Goal: Task Accomplishment & Management: Manage account settings

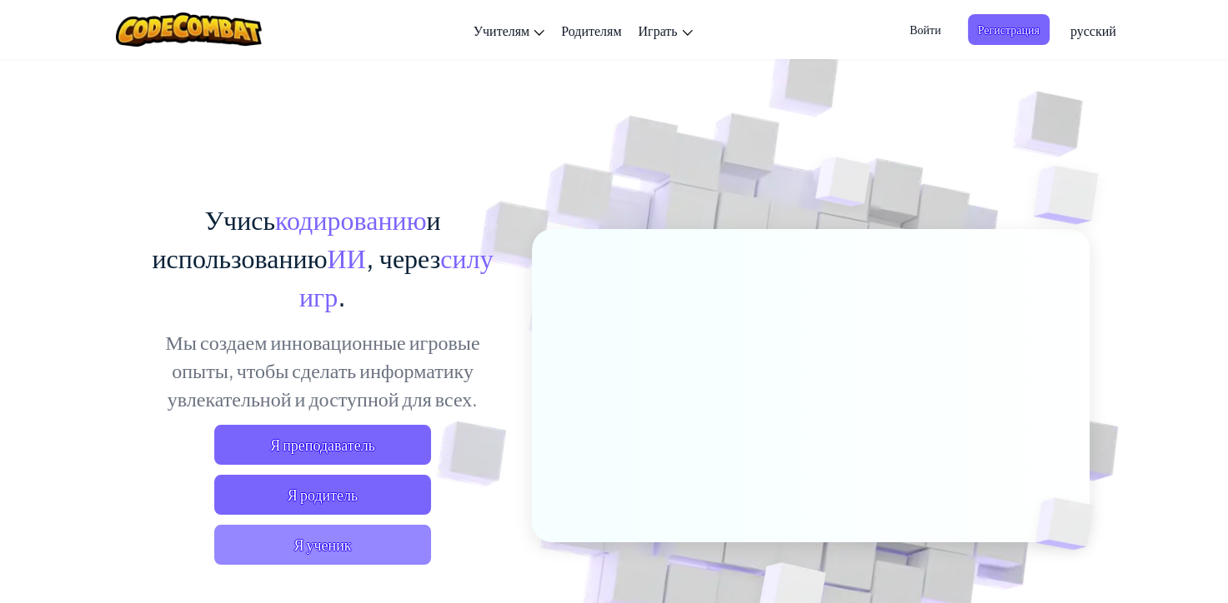
click at [343, 556] on span "Я ученик" at bounding box center [322, 545] width 217 height 40
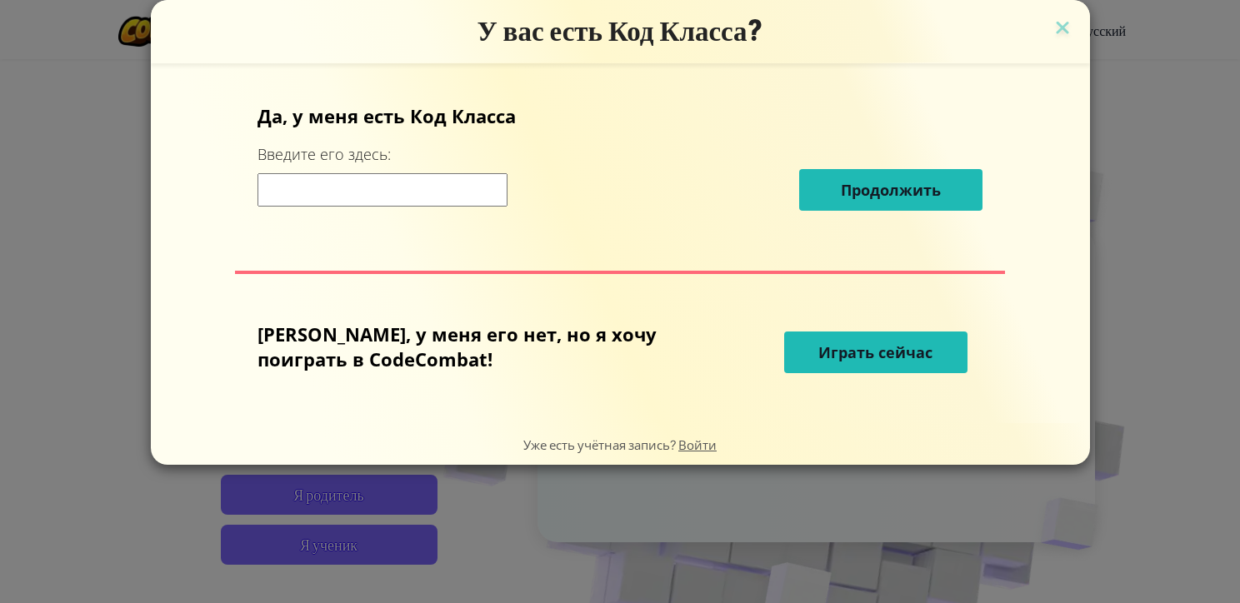
drag, startPoint x: 1170, startPoint y: 113, endPoint x: 1162, endPoint y: 85, distance: 28.7
click at [1169, 103] on div "У вас есть Код Класса? Да, у меня есть Код [PERSON_NAME] Введите его здесь: Про…" at bounding box center [620, 301] width 1240 height 603
click at [1189, 157] on div "У вас есть Код Класса? Да, у меня есть Код [PERSON_NAME] Введите его здесь: Про…" at bounding box center [620, 301] width 1240 height 603
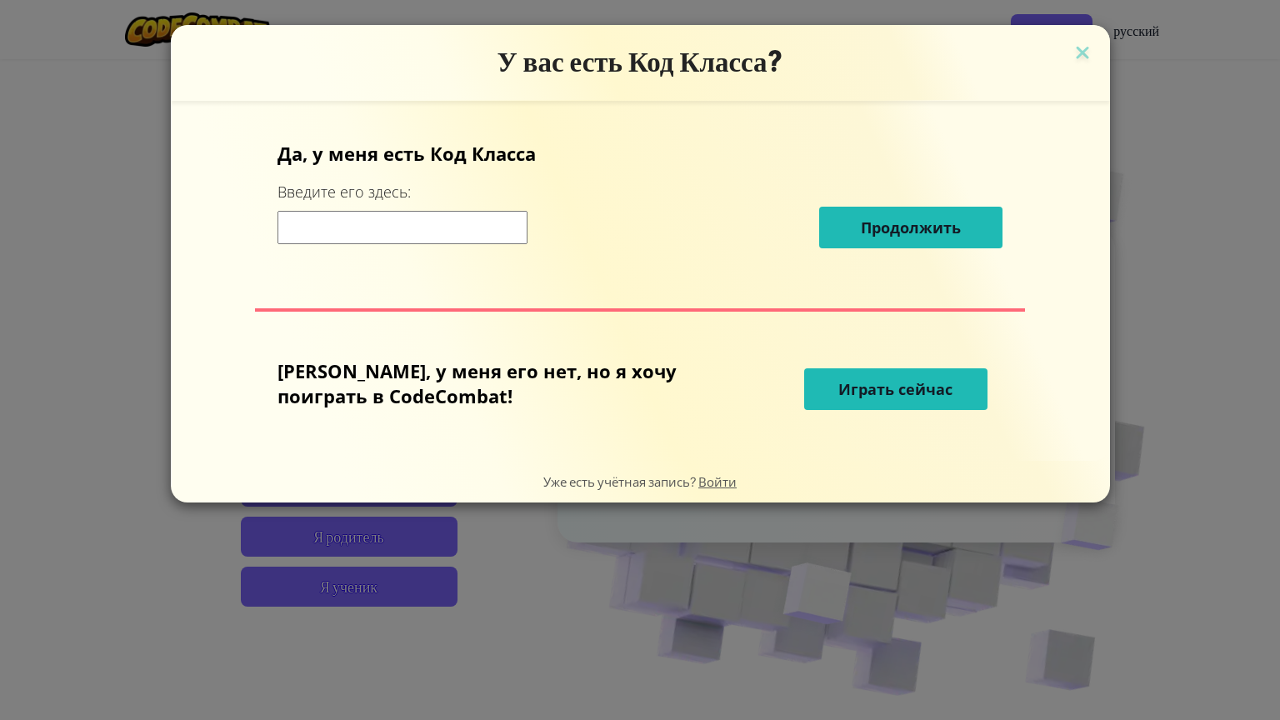
click at [1184, 151] on div "У вас есть Код Класса? Да, у меня есть Код [PERSON_NAME] Введите его здесь: Про…" at bounding box center [640, 360] width 1280 height 720
click at [964, 116] on form "Да, у меня есть Код [PERSON_NAME] Введите его здесь: Продолжить [PERSON_NAME], …" at bounding box center [640, 281] width 939 height 360
click at [964, 112] on form "Да, у меня есть Код [PERSON_NAME] Введите его здесь: Продолжить [PERSON_NAME], …" at bounding box center [640, 281] width 939 height 360
click at [1072, 52] on img at bounding box center [1083, 54] width 22 height 25
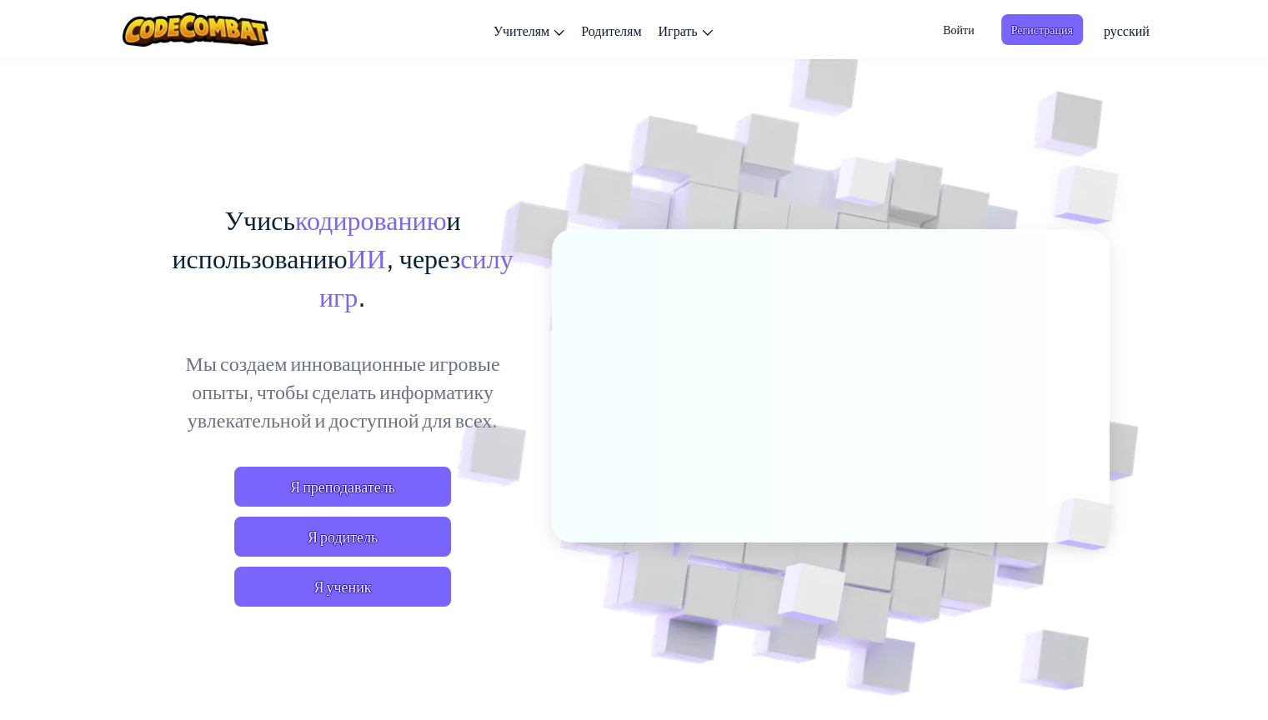
click at [1023, 52] on div "Войти Регистрация русский English ([GEOGRAPHIC_DATA]) English ([GEOGRAPHIC_DATA…" at bounding box center [1040, 30] width 233 height 45
click at [965, 29] on span "Войти" at bounding box center [958, 29] width 51 height 31
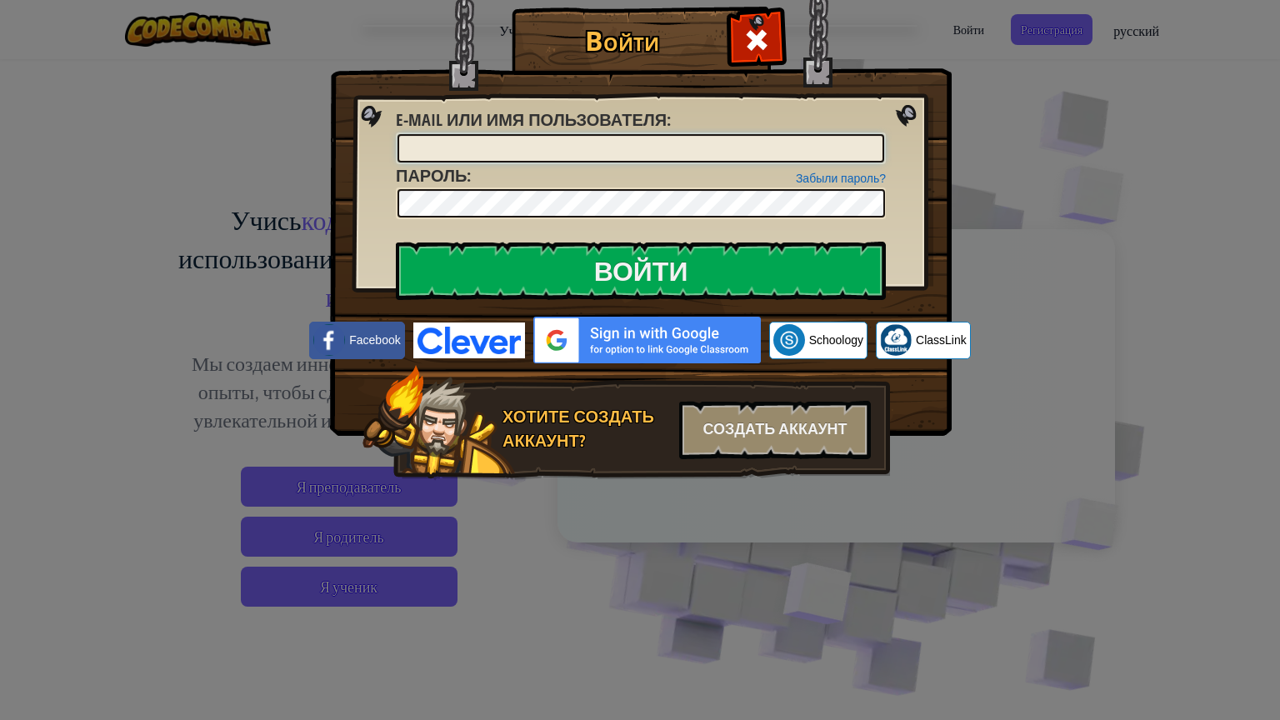
type input "[EMAIL_ADDRESS][DOMAIN_NAME]"
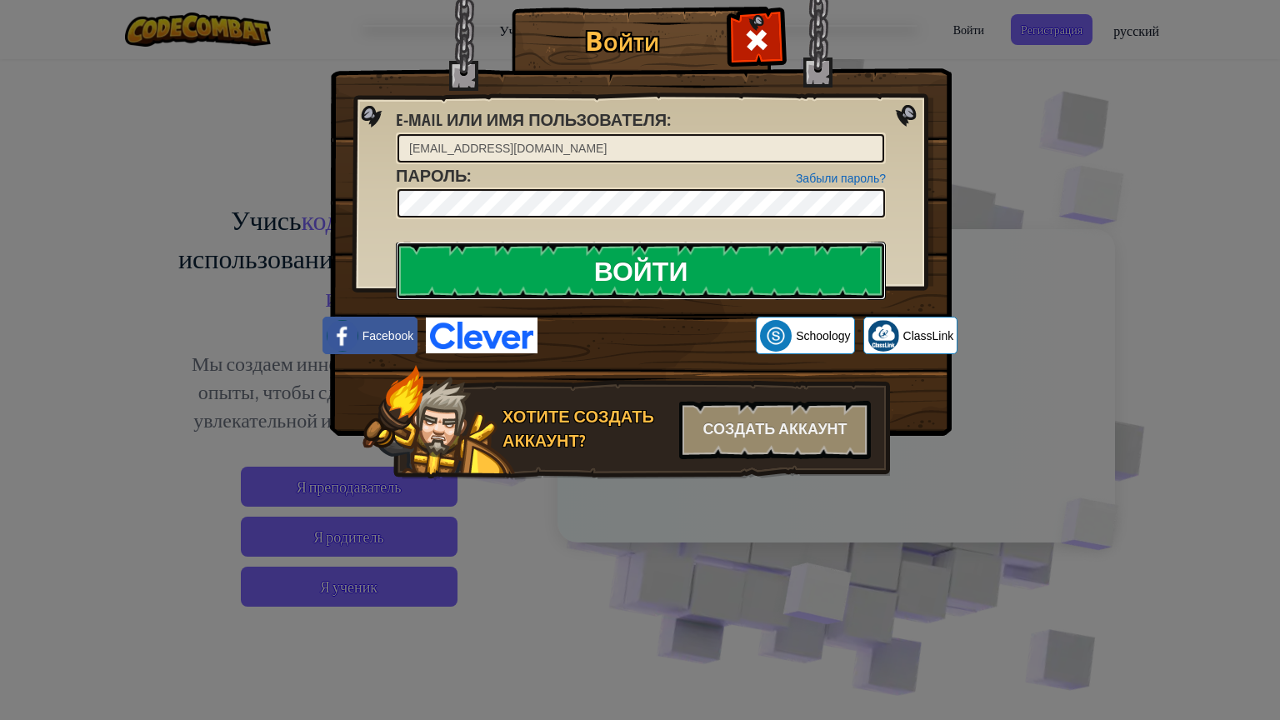
click at [586, 267] on input "Войти" at bounding box center [641, 271] width 490 height 58
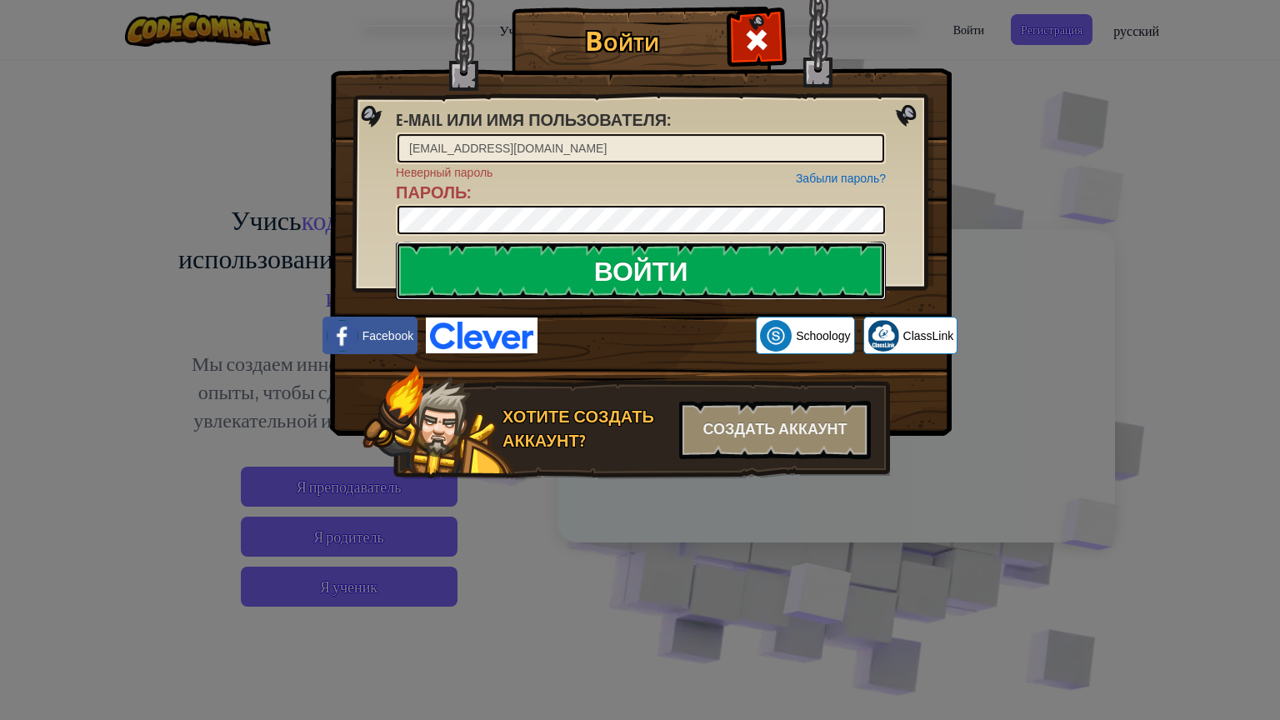
click at [628, 267] on input "Войти" at bounding box center [641, 271] width 490 height 58
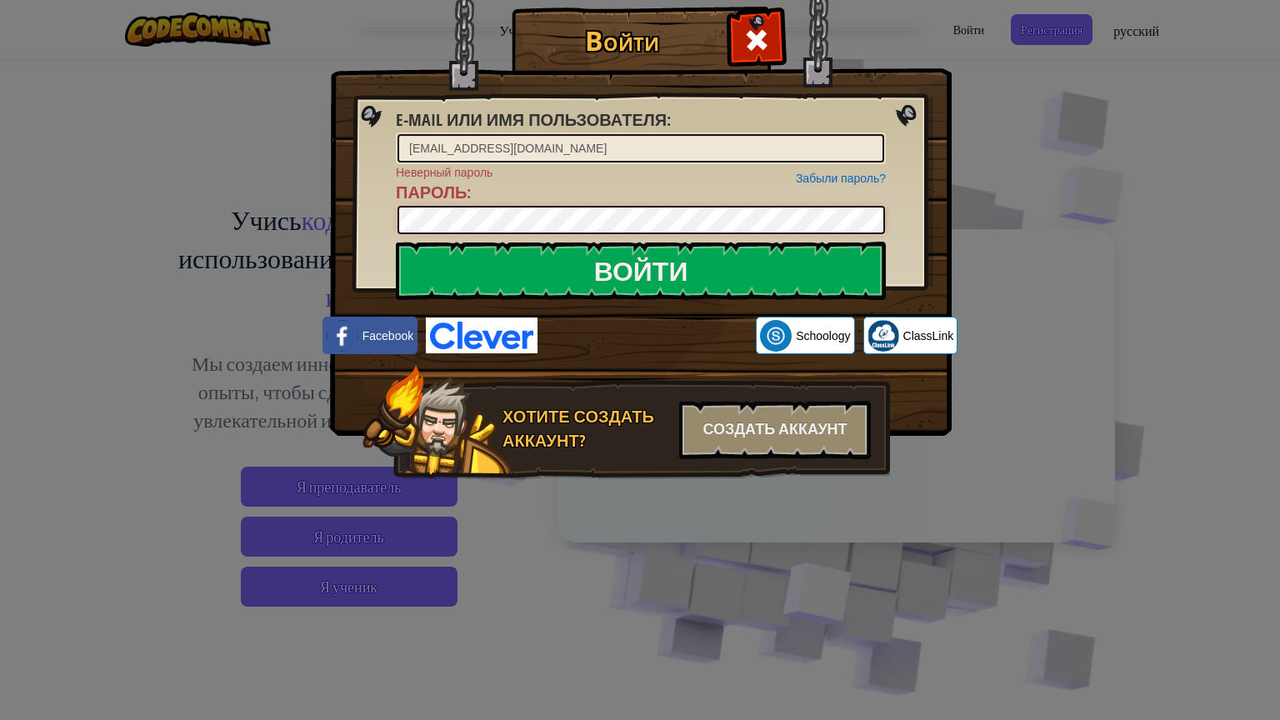
click at [396, 242] on input "Войти" at bounding box center [641, 271] width 490 height 58
